Goal: Information Seeking & Learning: Learn about a topic

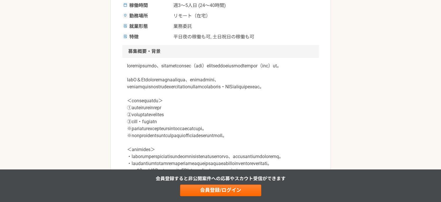
scroll to position [145, 0]
drag, startPoint x: 152, startPoint y: 70, endPoint x: 185, endPoint y: 86, distance: 36.9
click at [196, 79] on p at bounding box center [221, 177] width 188 height 230
drag, startPoint x: 138, startPoint y: 91, endPoint x: 277, endPoint y: 93, distance: 139.3
click at [277, 93] on p at bounding box center [221, 177] width 188 height 230
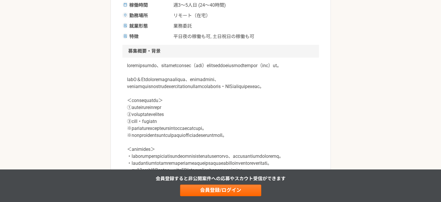
click at [235, 102] on p at bounding box center [221, 177] width 188 height 230
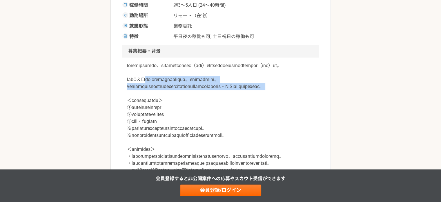
drag, startPoint x: 157, startPoint y: 88, endPoint x: 304, endPoint y: 106, distance: 147.5
click at [304, 105] on p at bounding box center [221, 177] width 188 height 230
click at [268, 111] on p at bounding box center [221, 177] width 188 height 230
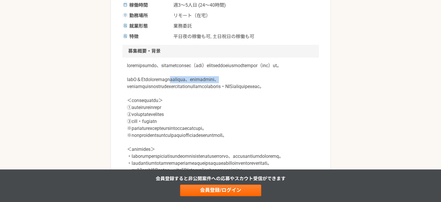
drag, startPoint x: 291, startPoint y: 89, endPoint x: 186, endPoint y: 94, distance: 105.7
click at [200, 89] on p at bounding box center [221, 177] width 188 height 230
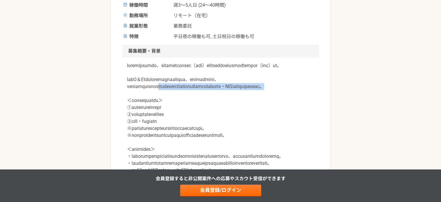
drag, startPoint x: 162, startPoint y: 91, endPoint x: 303, endPoint y: 109, distance: 142.2
click at [303, 102] on p at bounding box center [221, 177] width 188 height 230
click at [273, 114] on p at bounding box center [221, 177] width 188 height 230
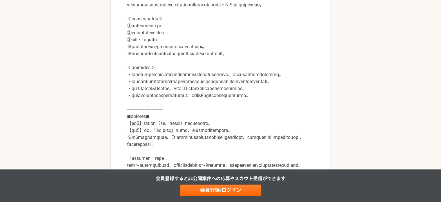
scroll to position [232, 0]
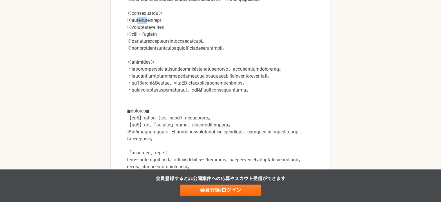
drag, startPoint x: 166, startPoint y: 37, endPoint x: 170, endPoint y: 37, distance: 3.5
click at [170, 37] on p at bounding box center [221, 90] width 188 height 230
drag, startPoint x: 173, startPoint y: 52, endPoint x: 153, endPoint y: 38, distance: 24.3
click at [155, 38] on p at bounding box center [221, 90] width 188 height 230
click at [132, 47] on p at bounding box center [221, 90] width 188 height 230
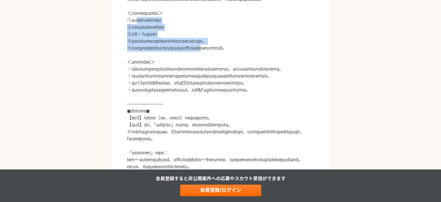
drag, startPoint x: 140, startPoint y: 33, endPoint x: 281, endPoint y: 64, distance: 143.7
click at [281, 64] on p at bounding box center [221, 90] width 188 height 230
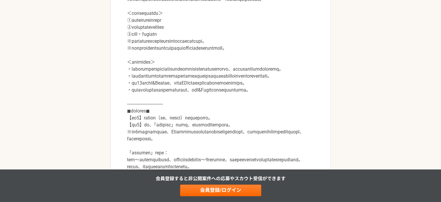
click at [190, 76] on p at bounding box center [221, 90] width 188 height 230
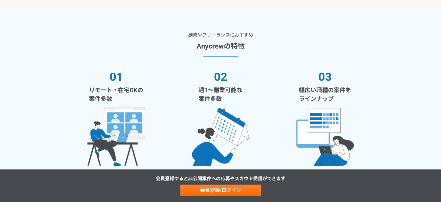
scroll to position [1102, 0]
